Goal: Information Seeking & Learning: Learn about a topic

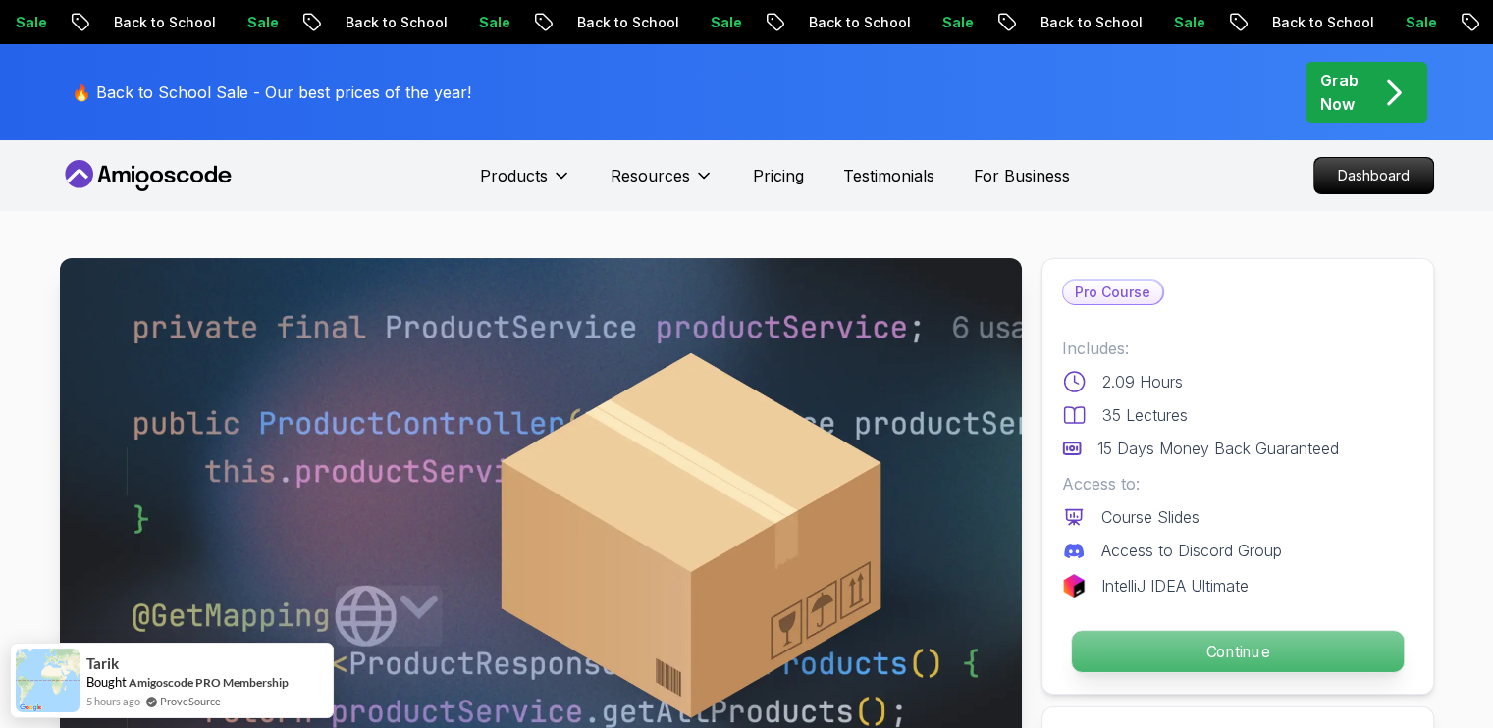
click at [1267, 654] on p "Continue" at bounding box center [1237, 651] width 332 height 41
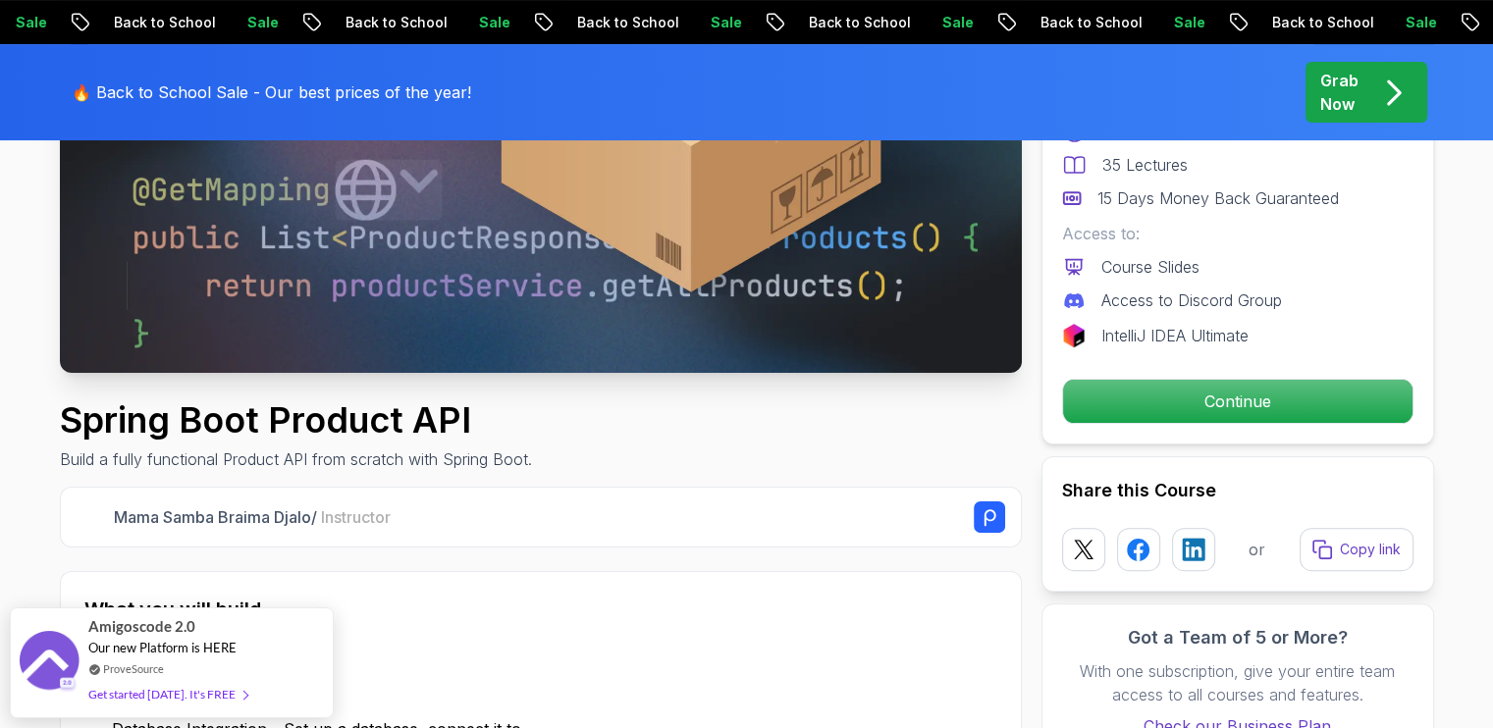
scroll to position [694, 0]
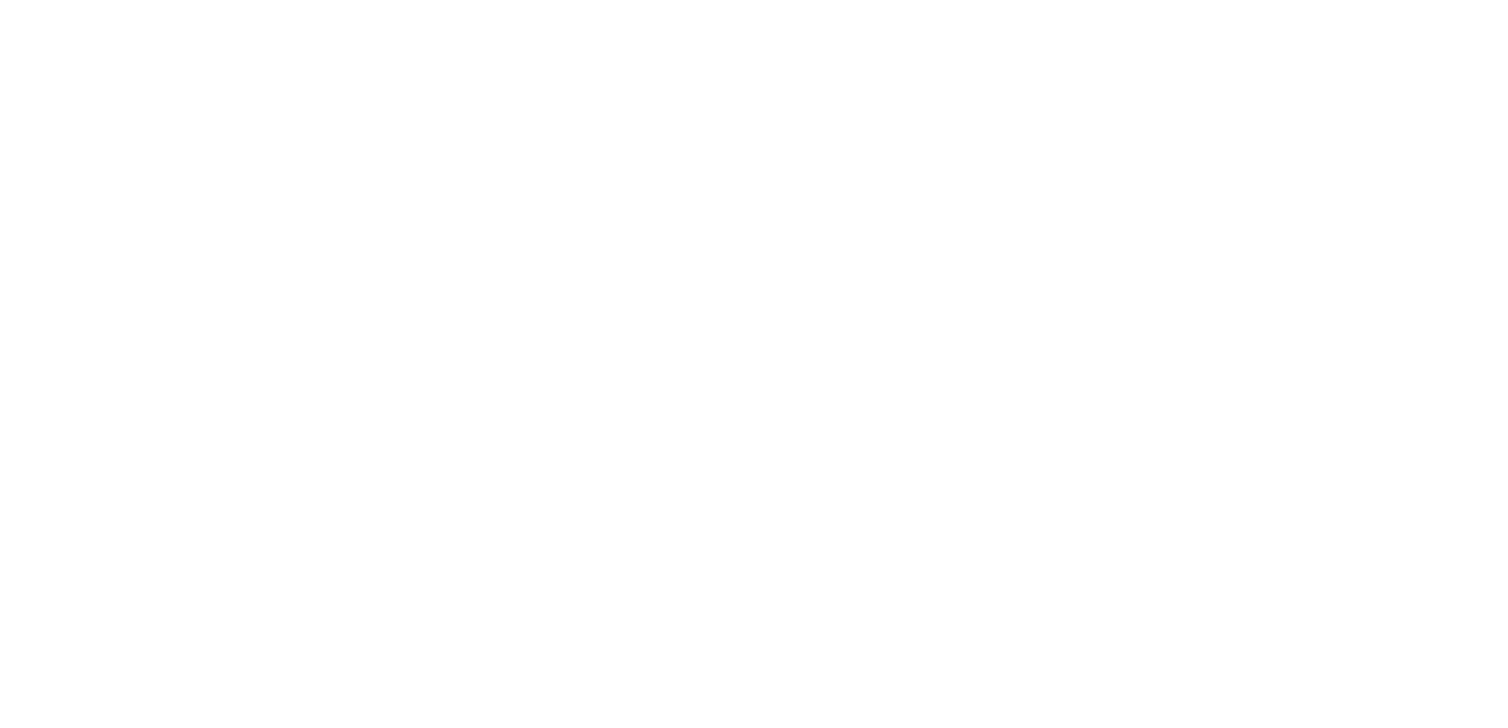
drag, startPoint x: 1507, startPoint y: 83, endPoint x: 1507, endPoint y: 136, distance: 53.0
click at [1492, 0] on html at bounding box center [754, 0] width 1508 height 0
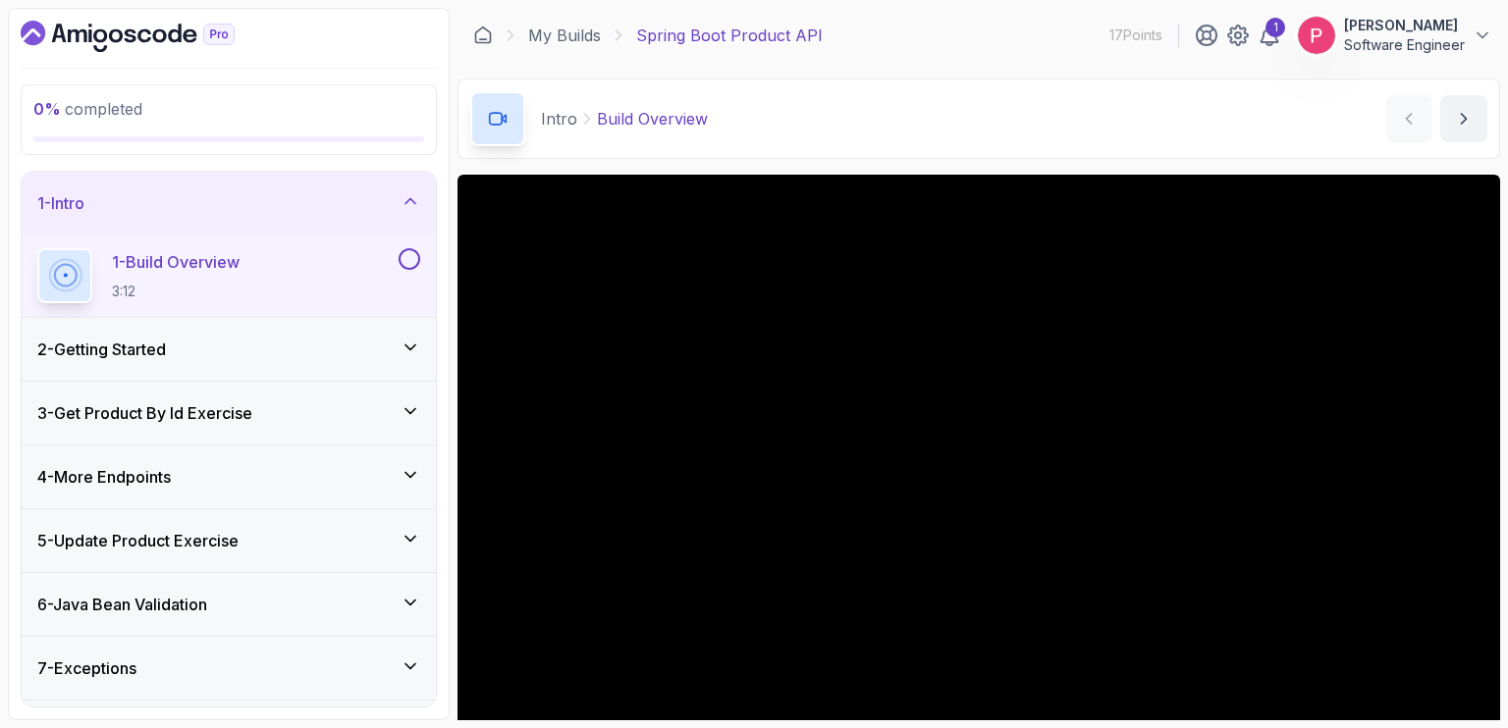
click at [1492, 332] on section "0 % completed 1 - Intro 1 - Build Overview 3:12 2 - Getting Started 3 - Get Pro…" at bounding box center [754, 364] width 1508 height 728
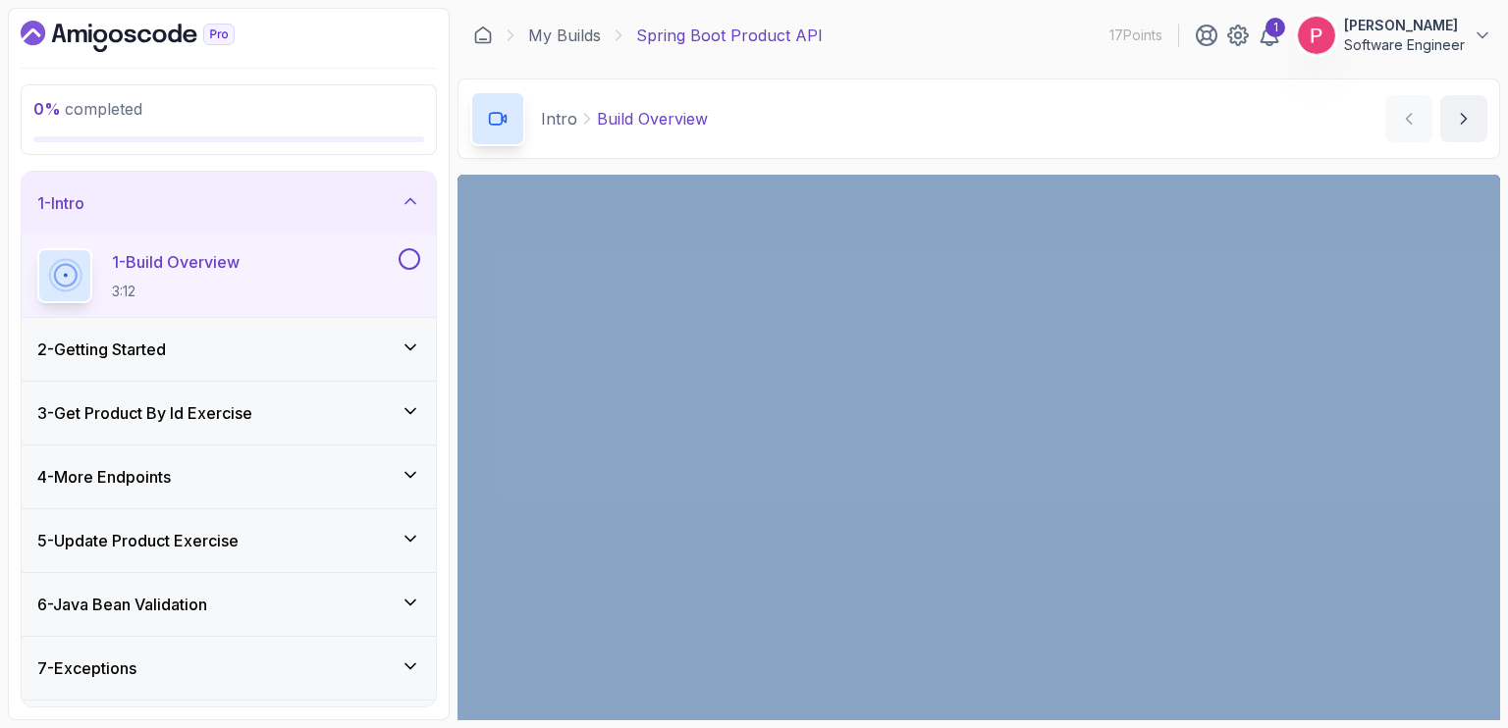
click at [1492, 332] on section "0 % completed 1 - Intro 1 - Build Overview 3:12 2 - Getting Started 3 - Get Pro…" at bounding box center [754, 364] width 1508 height 728
click at [1492, 294] on section "0 % completed 1 - Intro 1 - Build Overview 3:12 2 - Getting Started 3 - Get Pro…" at bounding box center [754, 364] width 1508 height 728
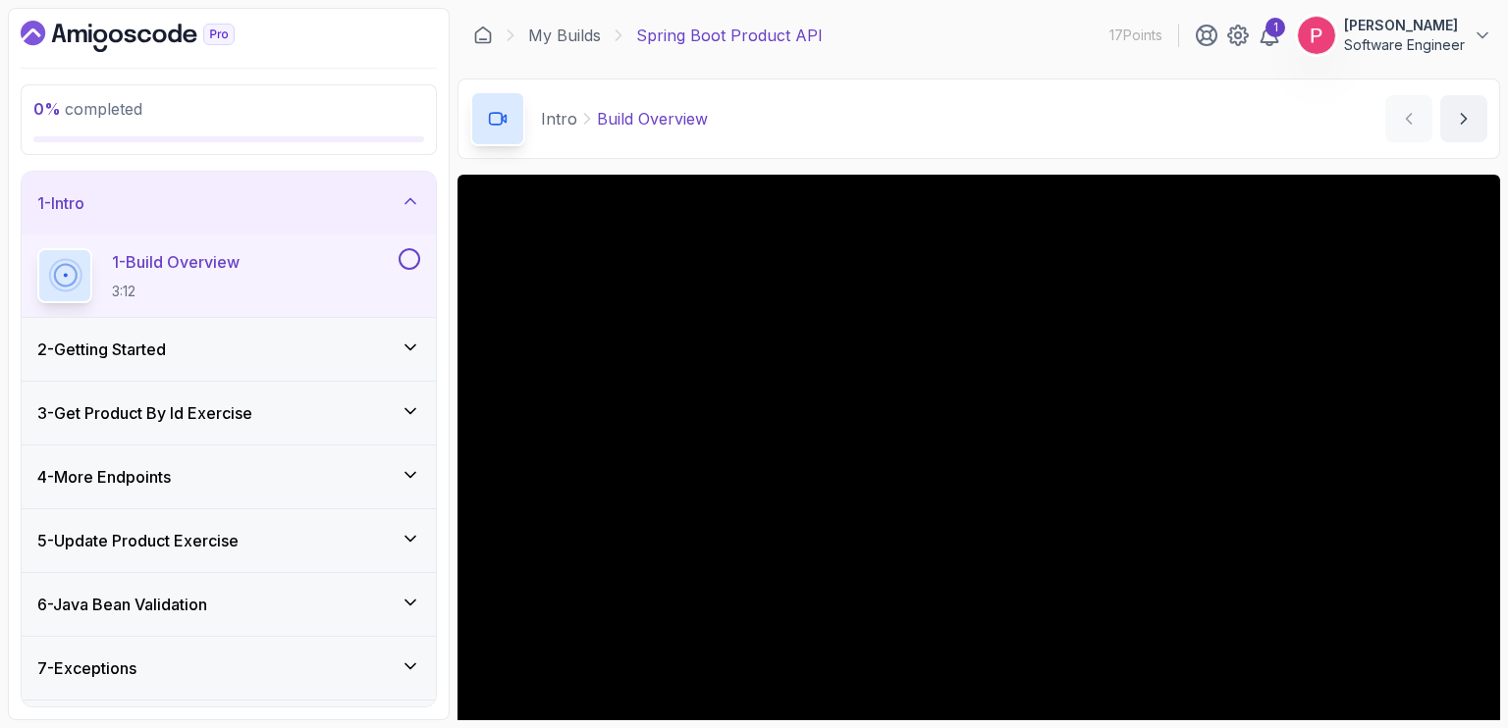
click at [1492, 187] on section "0 % completed 1 - Intro 1 - Build Overview 3:12 2 - Getting Started 3 - Get Pro…" at bounding box center [754, 364] width 1508 height 728
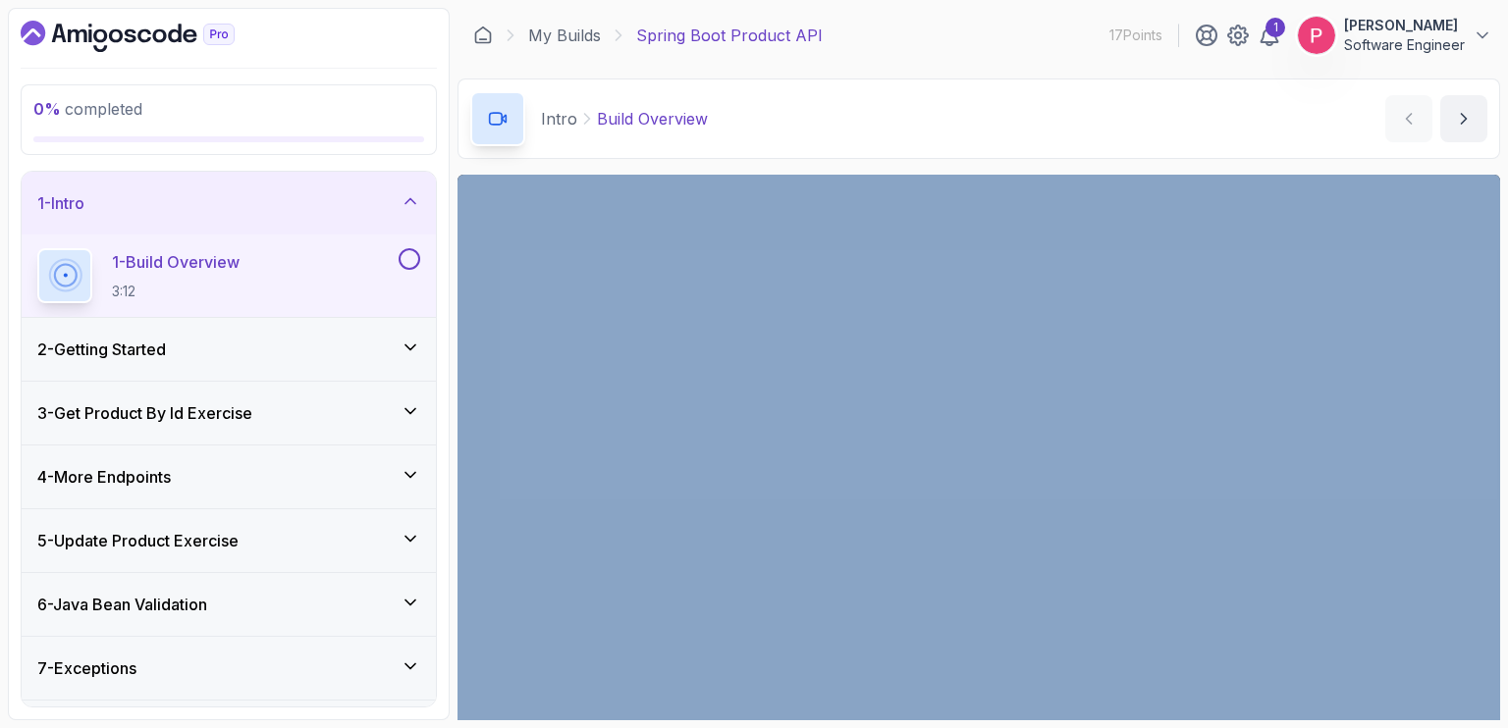
drag, startPoint x: 1507, startPoint y: 187, endPoint x: 1506, endPoint y: 368, distance: 180.6
click at [1492, 368] on section "0 % completed 1 - Intro 1 - Build Overview 3:12 2 - Getting Started 3 - Get Pro…" at bounding box center [754, 364] width 1508 height 728
click at [1093, 134] on div "Intro Build Overview Build Overview by [PERSON_NAME]" at bounding box center [978, 119] width 1042 height 80
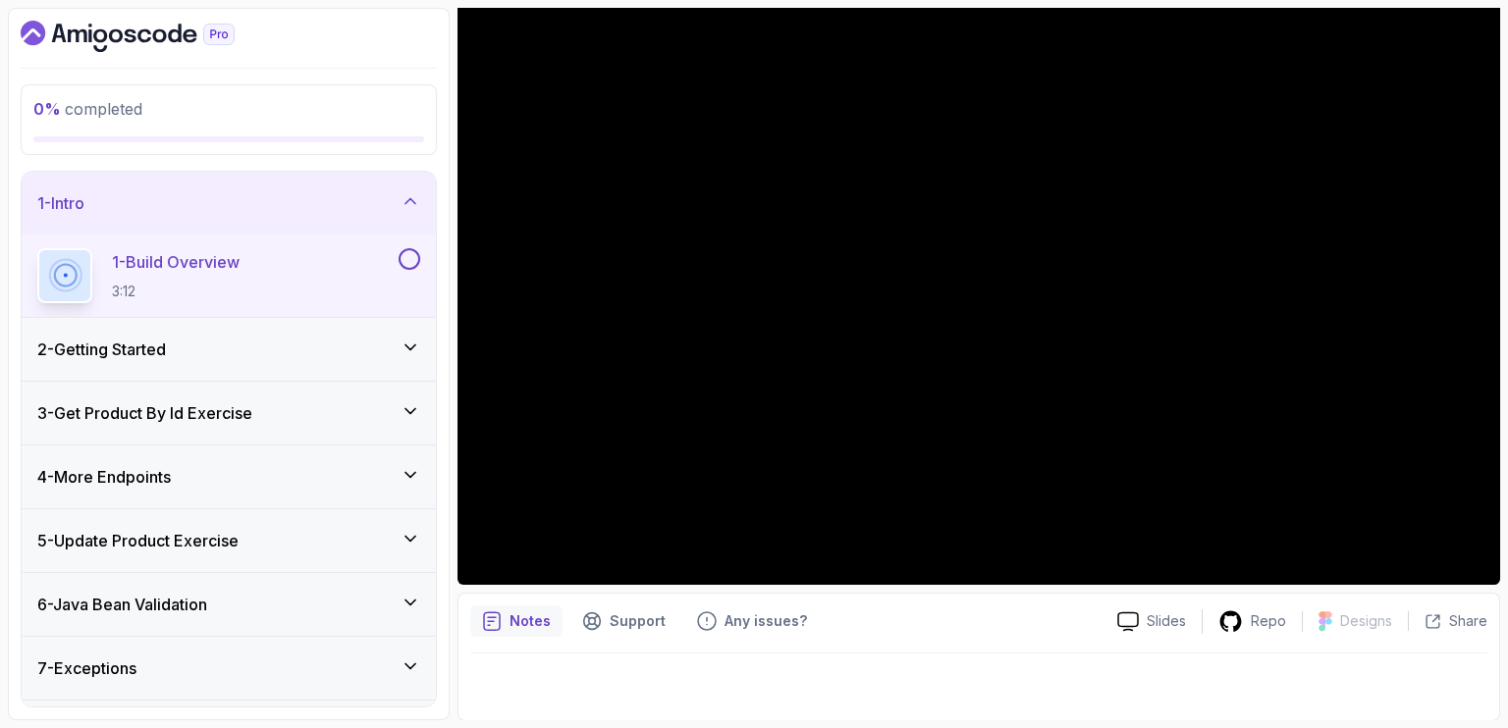
scroll to position [56, 0]
